Goal: Task Accomplishment & Management: Manage account settings

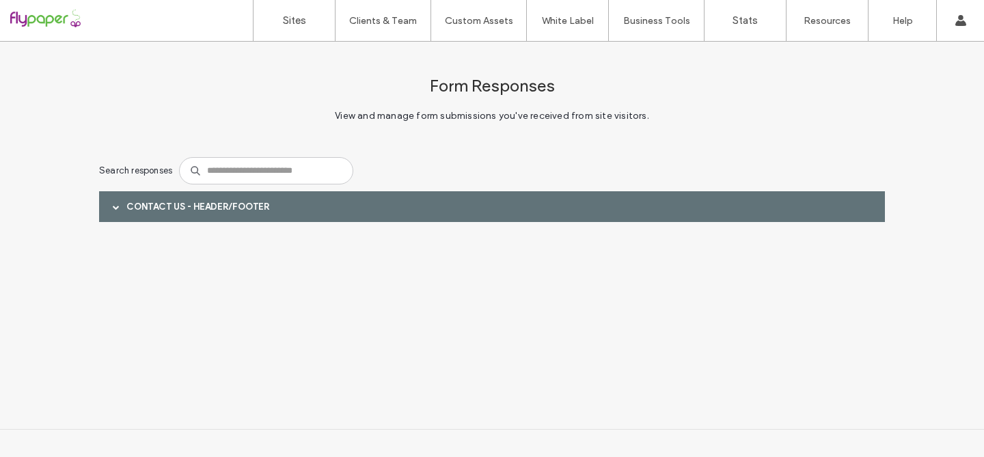
click at [113, 205] on span at bounding box center [116, 207] width 7 height 7
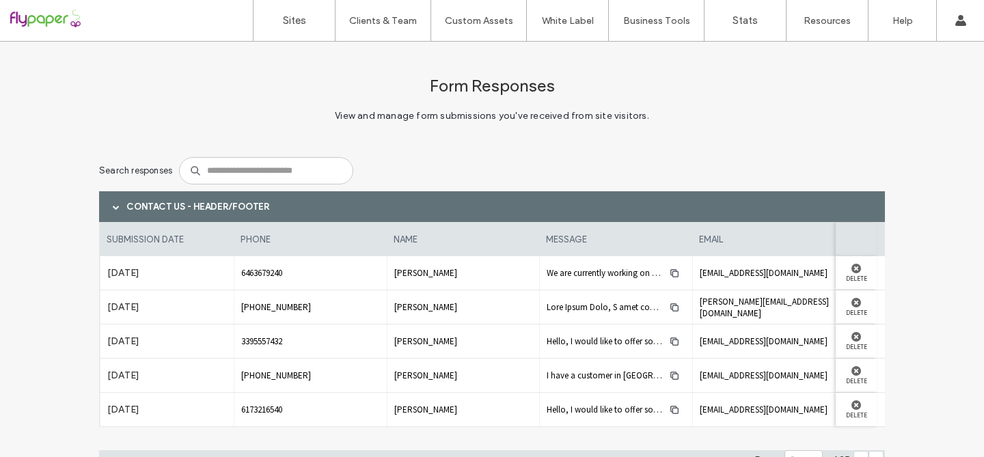
scroll to position [64, 0]
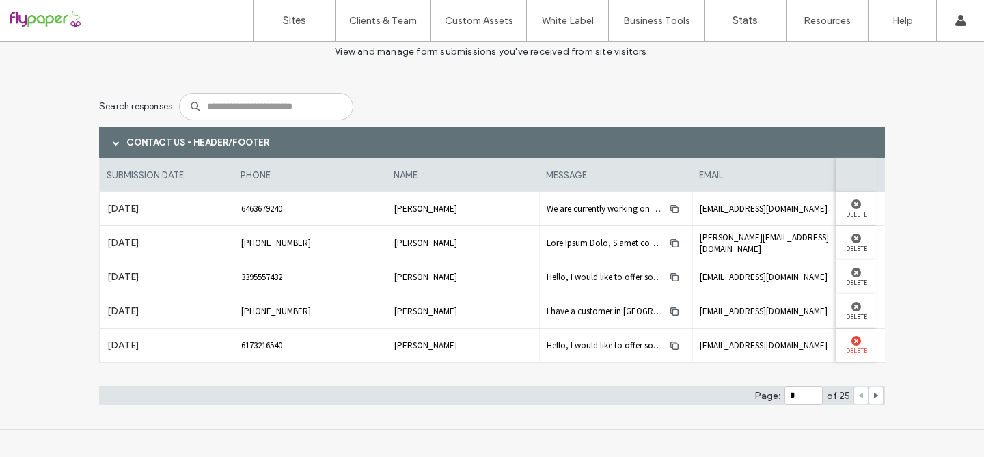
click at [852, 341] on use at bounding box center [856, 341] width 10 height 10
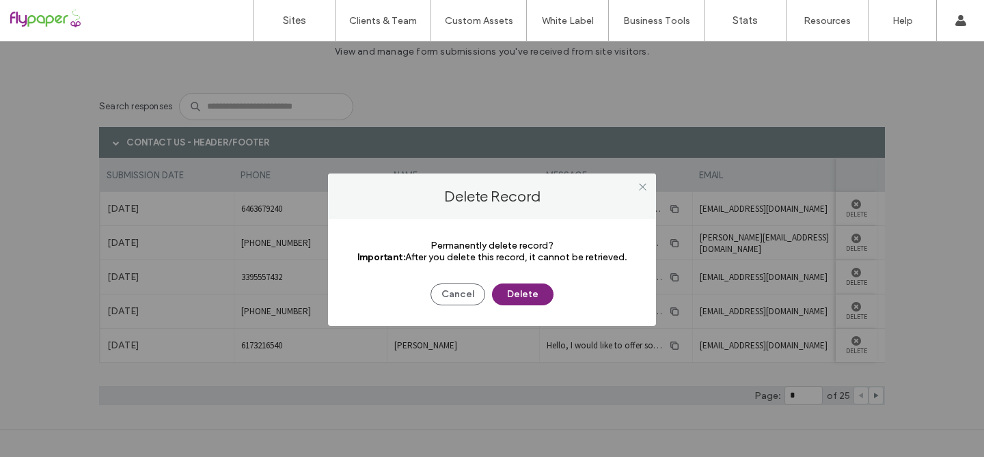
click at [531, 297] on button "Delete" at bounding box center [522, 295] width 61 height 22
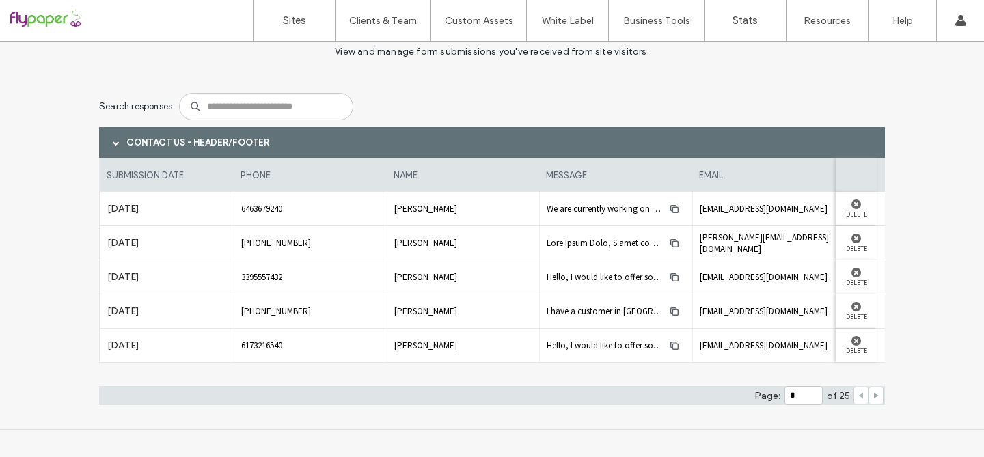
click at [874, 396] on use at bounding box center [876, 395] width 5 height 5
type input "*"
click at [637, 249] on div "Good morning, I want to know the price of a 3 inch nail, nail gun please and th…" at bounding box center [616, 243] width 139 height 22
click at [670, 243] on use "button" at bounding box center [674, 242] width 8 height 8
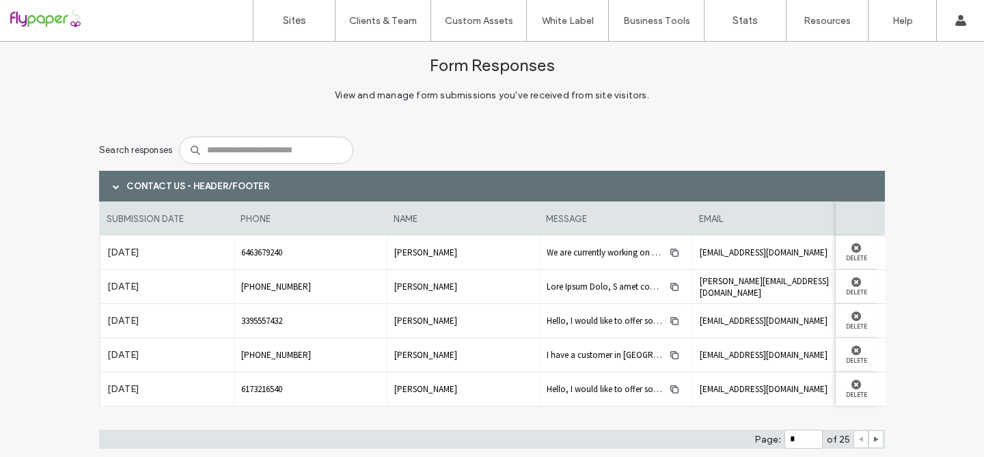
scroll to position [24, 0]
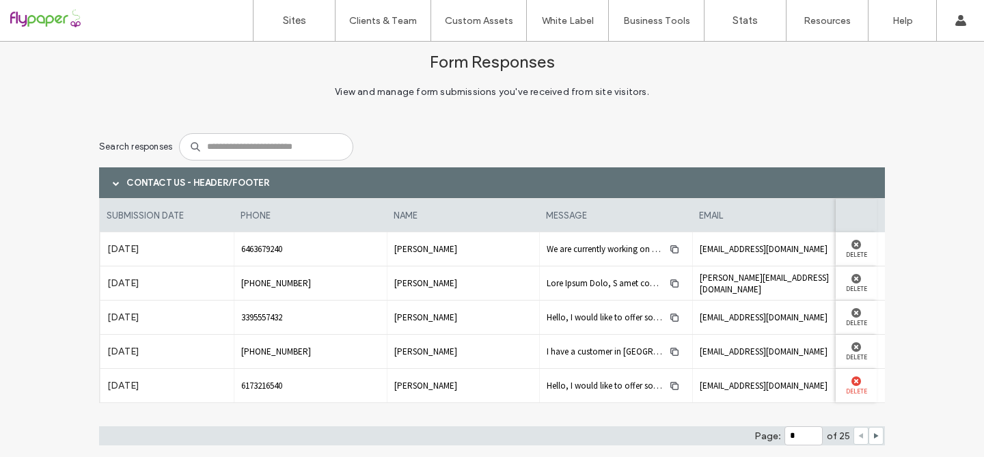
click at [851, 381] on use at bounding box center [856, 381] width 10 height 10
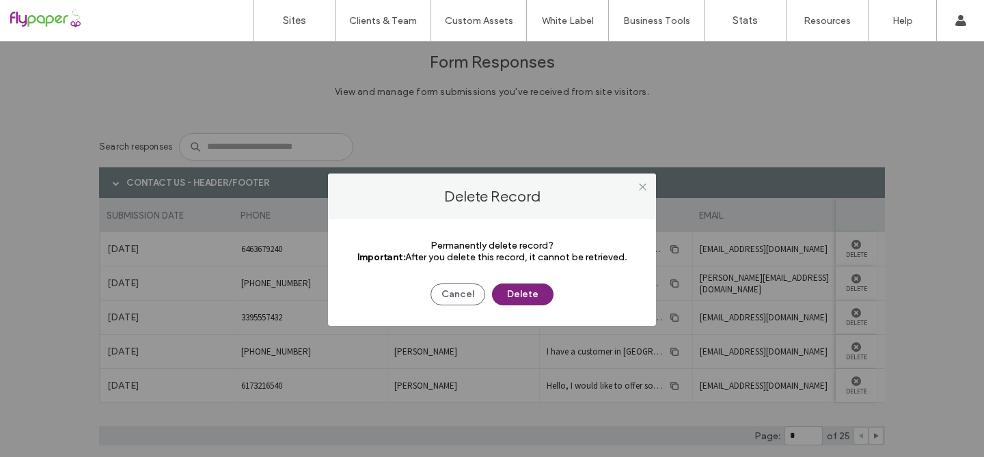
click at [516, 295] on button "Delete" at bounding box center [522, 295] width 61 height 22
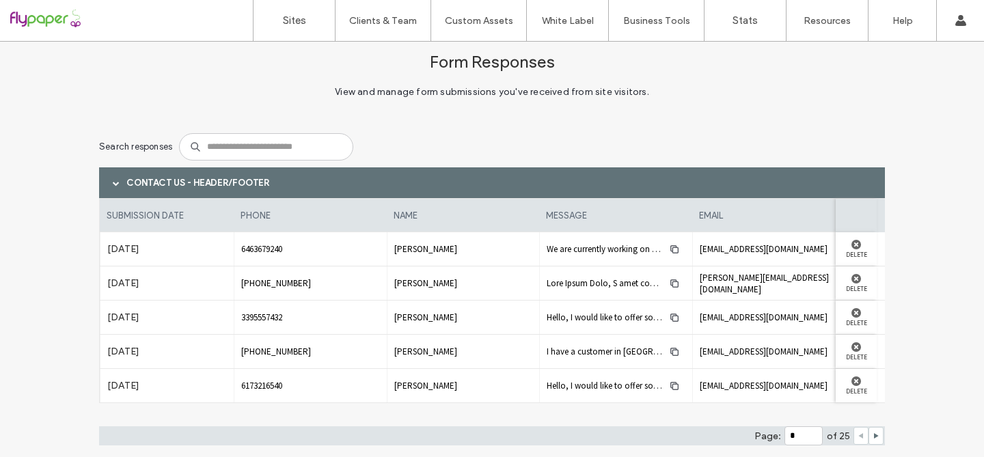
scroll to position [64, 0]
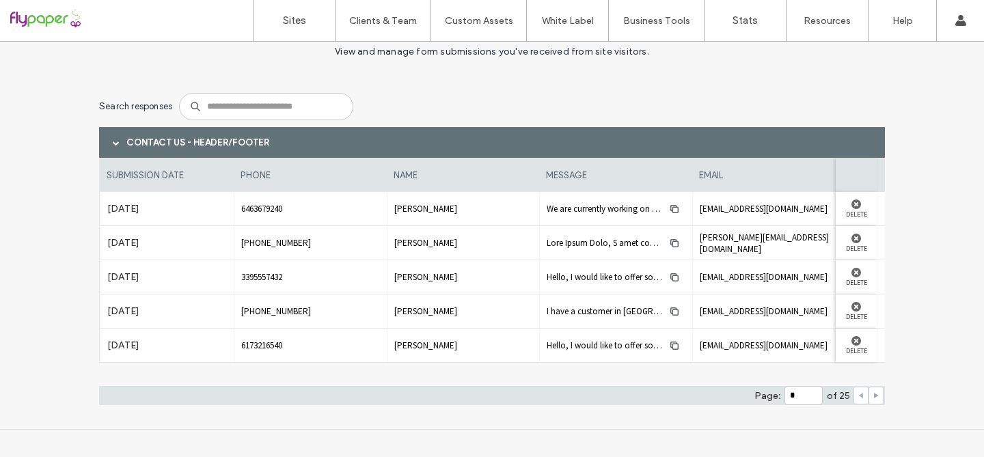
click at [874, 394] on use at bounding box center [876, 395] width 5 height 5
click at [562, 210] on span "Purchase inquiry." at bounding box center [616, 209] width 139 height 12
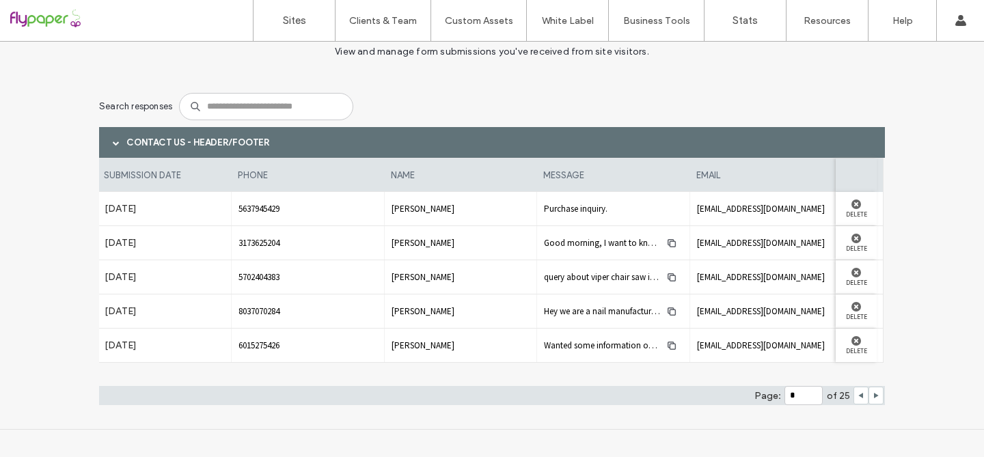
scroll to position [0, 0]
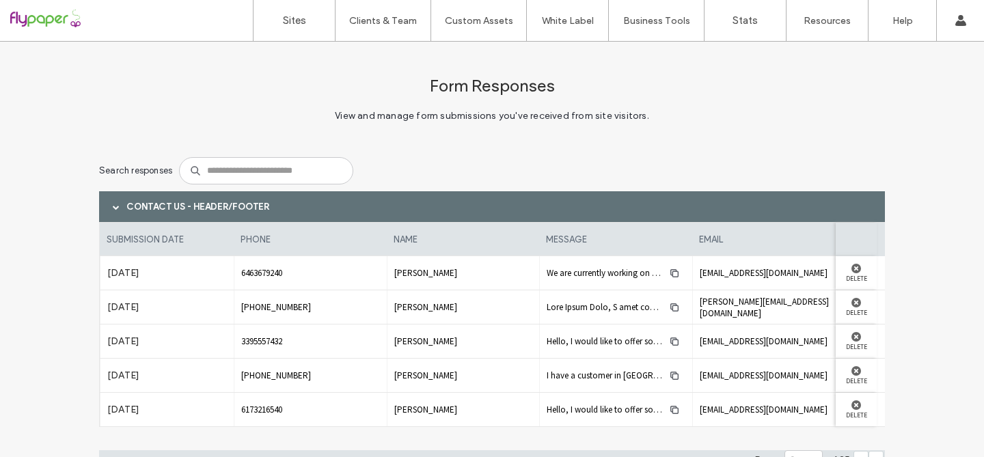
scroll to position [64, 0]
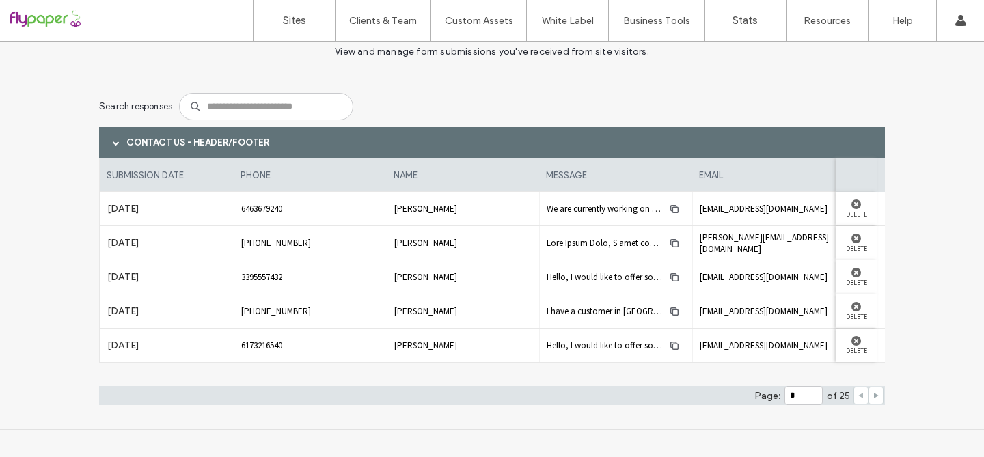
click at [874, 397] on use at bounding box center [876, 395] width 5 height 5
